Goal: Task Accomplishment & Management: Use online tool/utility

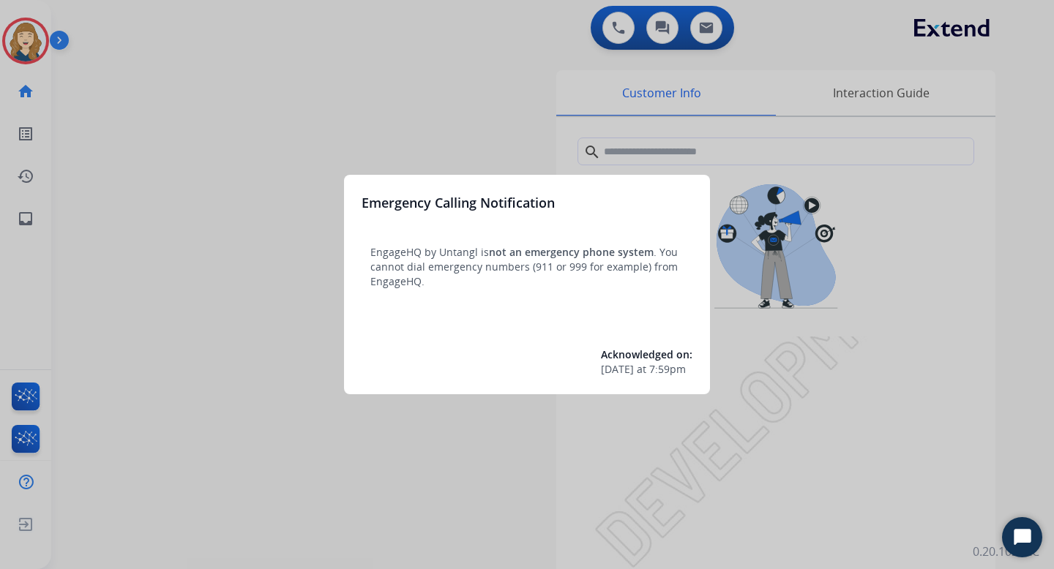
click at [497, 86] on div at bounding box center [527, 284] width 1054 height 569
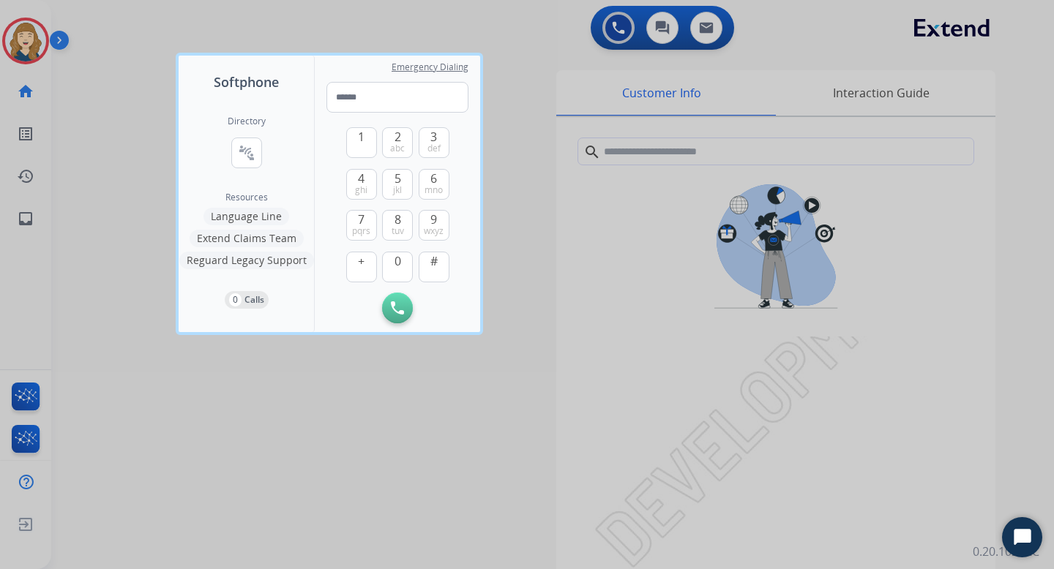
click at [86, 176] on div at bounding box center [527, 284] width 1054 height 569
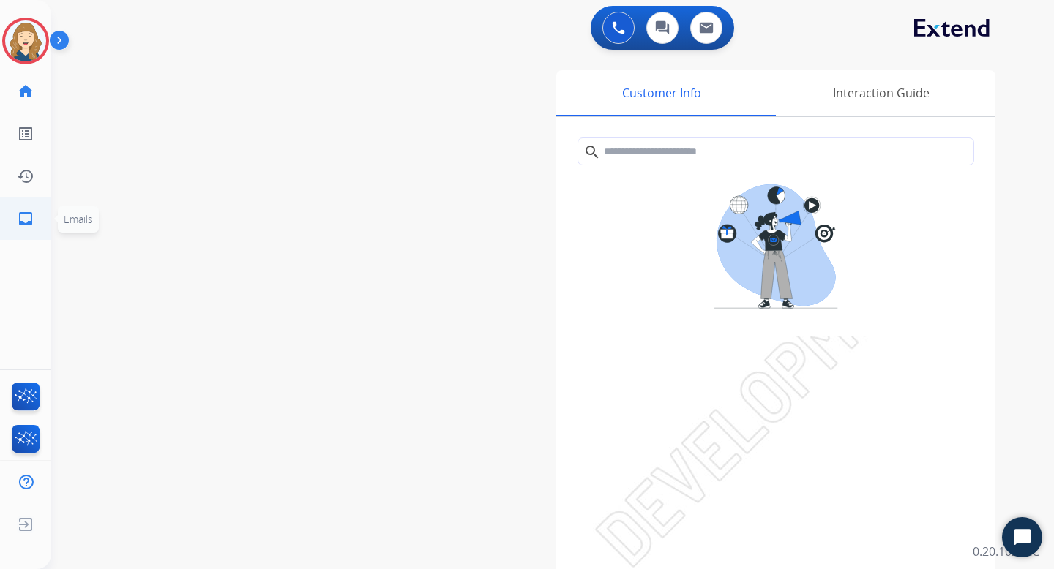
click at [23, 217] on mat-icon "inbox" at bounding box center [26, 219] width 18 height 18
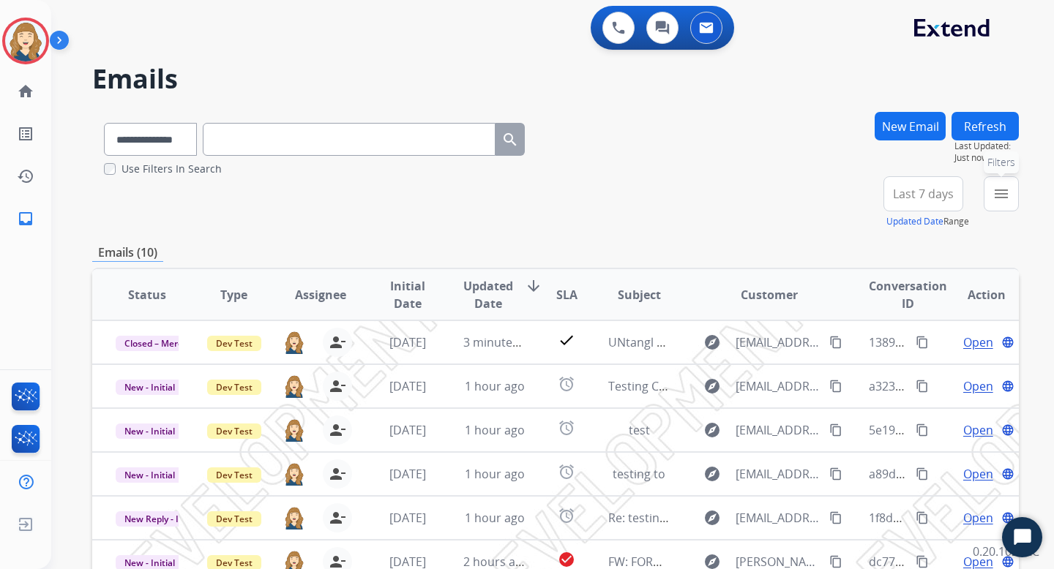
click at [1008, 198] on mat-icon "menu" at bounding box center [1001, 194] width 18 height 18
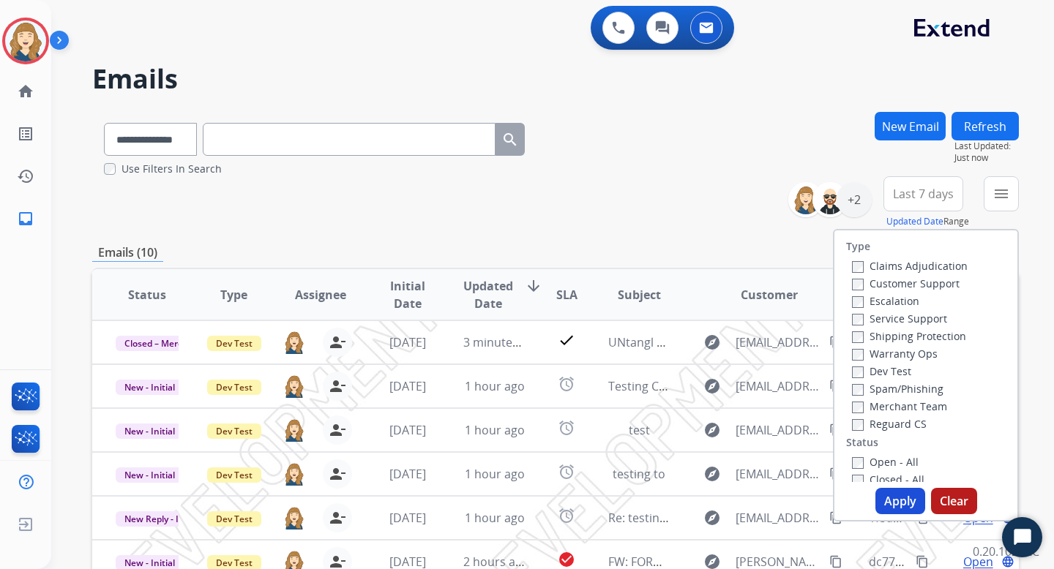
drag, startPoint x: 937, startPoint y: 387, endPoint x: 864, endPoint y: 393, distance: 73.4
click at [864, 393] on div "Spam/Phishing" at bounding box center [910, 389] width 116 height 18
copy label "Spam/Phishing"
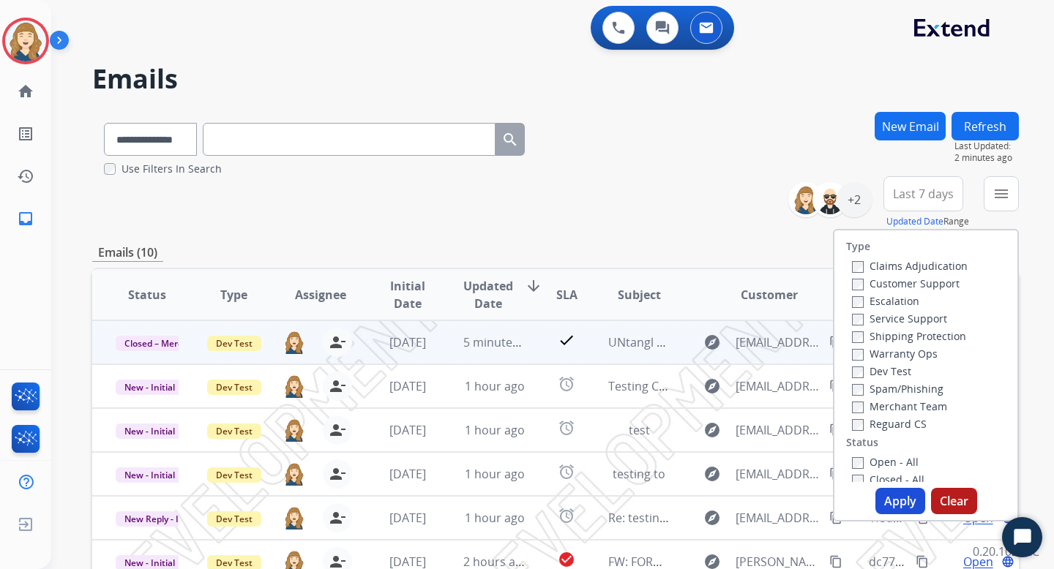
copy label "Spam/Phishing"
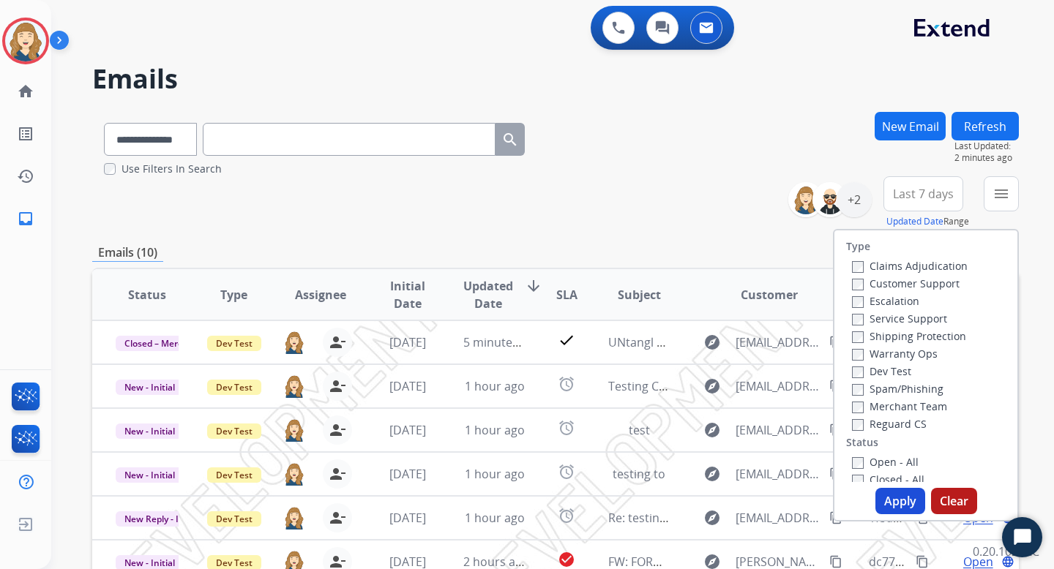
copy label "Spam/Phishing"
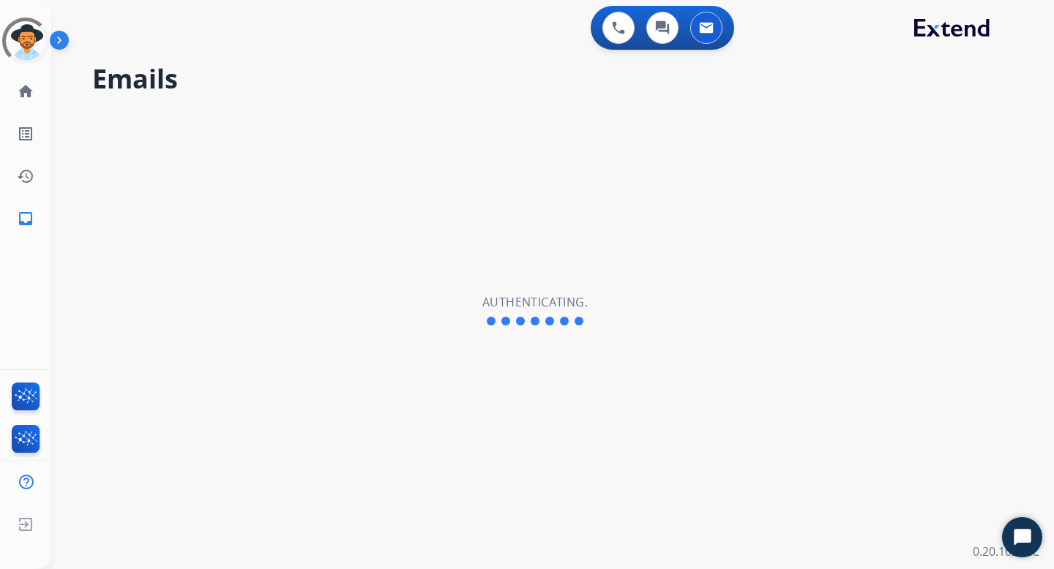
select select "**********"
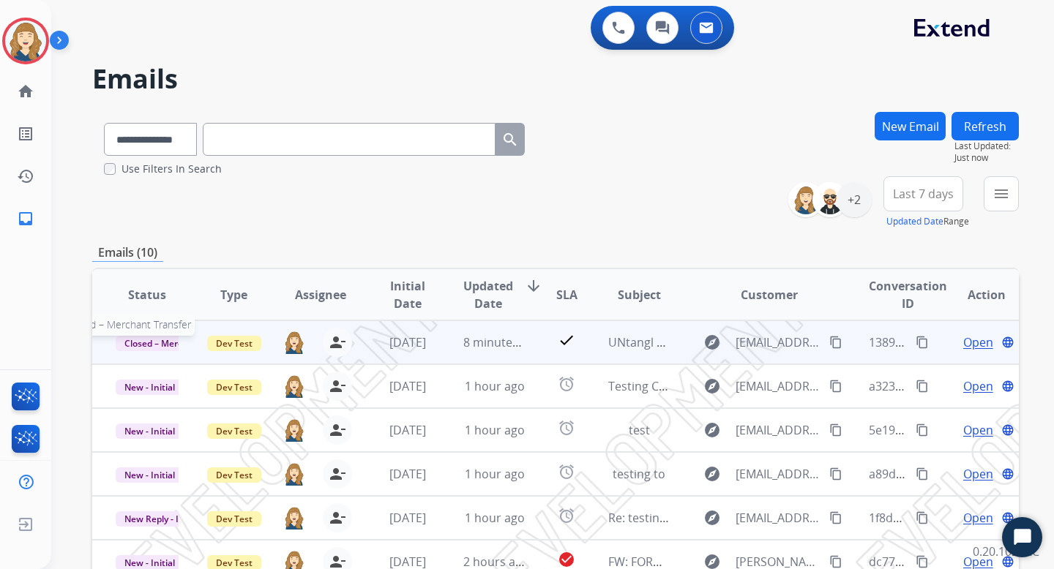
click at [168, 342] on span "Closed – Merchant Transfer" at bounding box center [183, 343] width 134 height 15
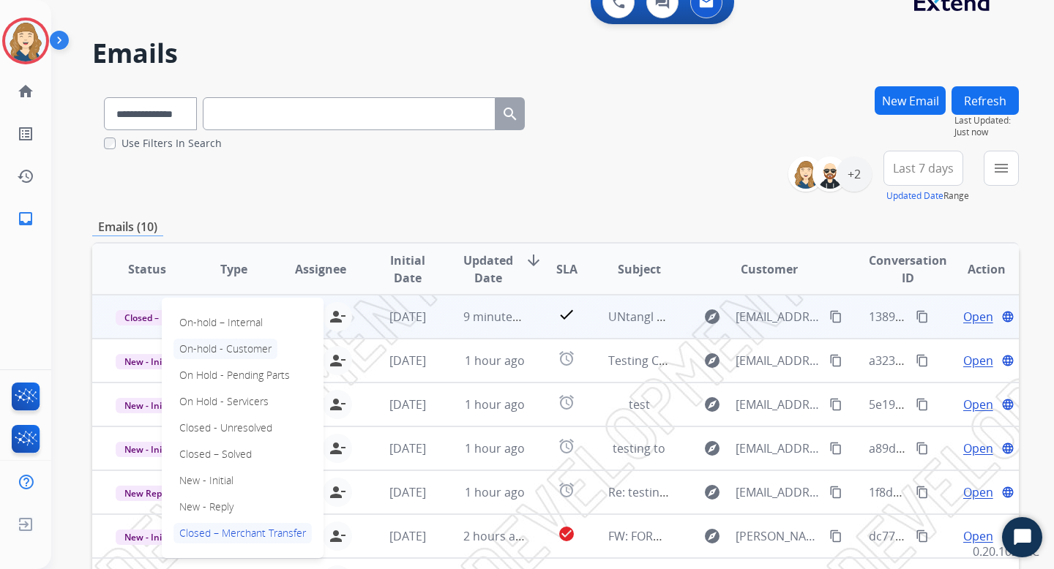
scroll to position [1, 0]
